Goal: Information Seeking & Learning: Learn about a topic

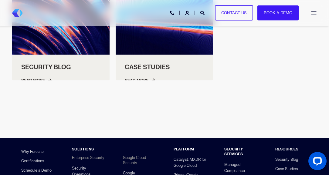
click at [19, 12] on img "Back to Home" at bounding box center [17, 13] width 11 height 8
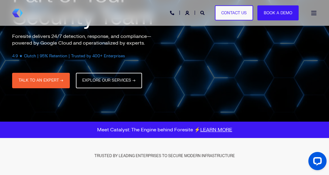
scroll to position [96, 0]
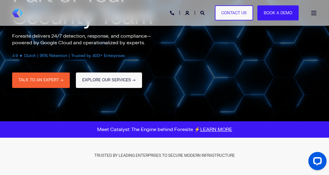
click at [126, 79] on link "EXPLORE OUR SERVICES →" at bounding box center [109, 79] width 66 height 15
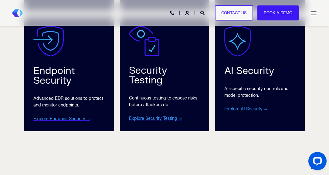
scroll to position [560, 0]
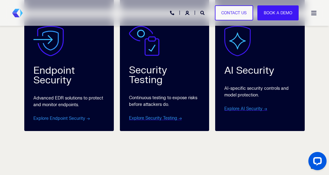
click at [61, 116] on link "Explore Endpoint Security →" at bounding box center [61, 118] width 56 height 5
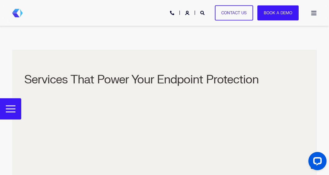
scroll to position [872, 0]
